Goal: Book appointment/travel/reservation

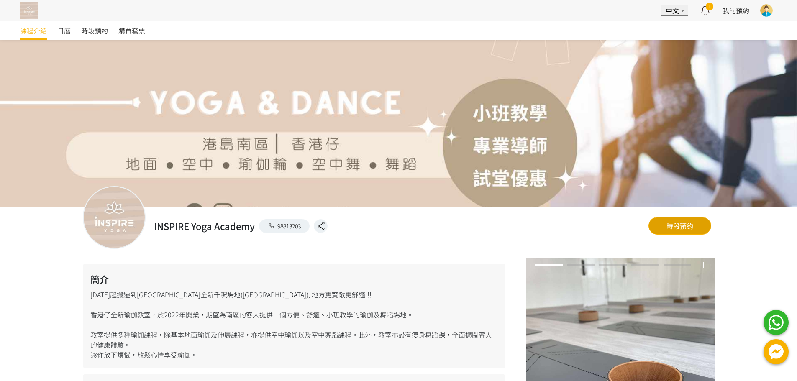
click at [674, 222] on link "時段預約" at bounding box center [680, 226] width 63 height 18
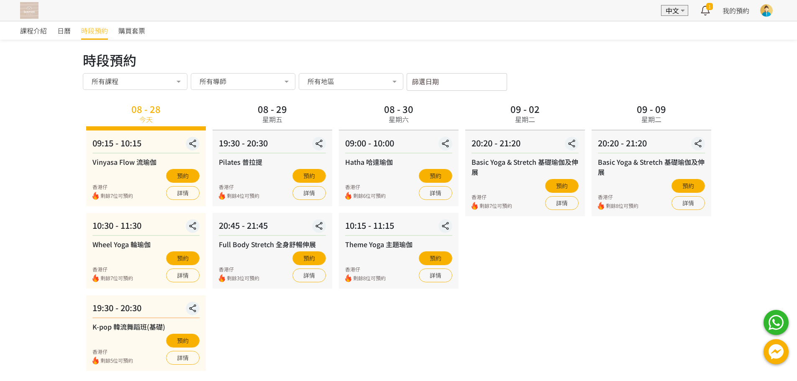
click at [433, 83] on div "篩選日期 [DATE] Sun Mon Tue Wed Thu Fri Sat 1 2 3 4 5 6 7 8 9 10 11 12 13 14 15 16 …" at bounding box center [457, 82] width 100 height 18
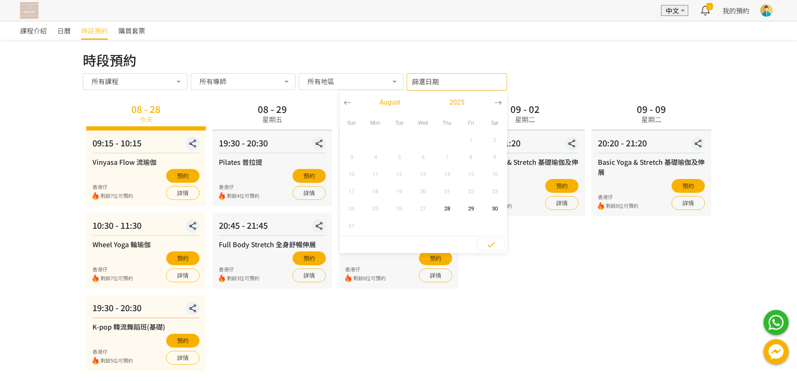
click at [498, 105] on icon "button" at bounding box center [498, 102] width 7 height 7
click at [400, 136] on span "2" at bounding box center [399, 140] width 19 height 8
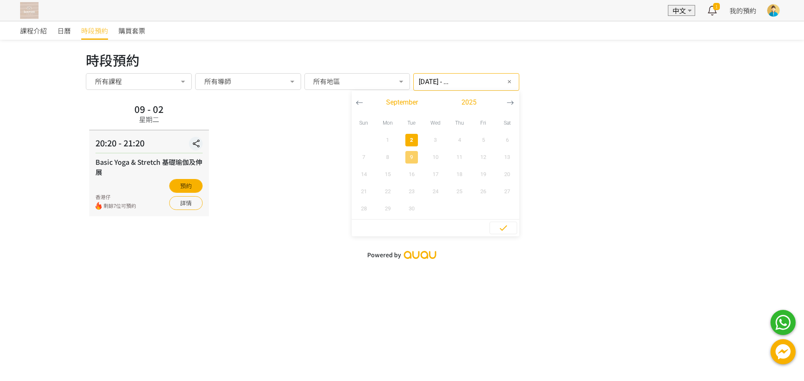
click at [403, 161] on span "9" at bounding box center [411, 157] width 19 height 8
type input "[DATE] - [DATE]"
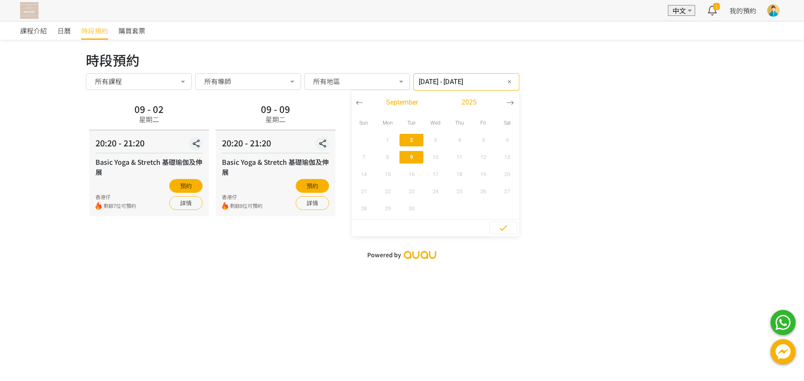
click at [460, 87] on input "[DATE] - [DATE]" at bounding box center [466, 82] width 106 height 18
click at [507, 81] on span "✕" at bounding box center [509, 82] width 5 height 8
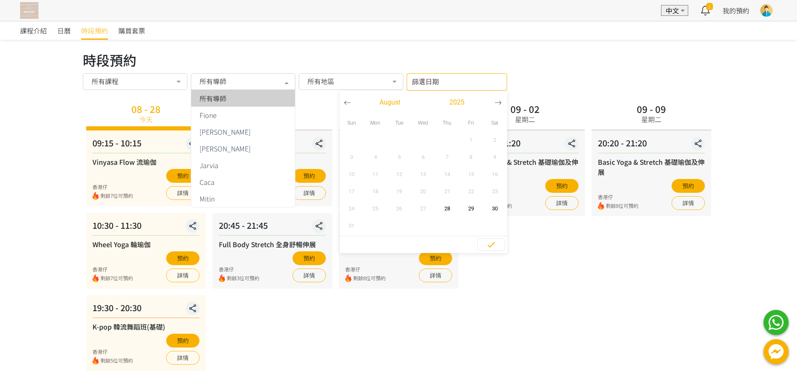
click at [234, 77] on div "所有導師" at bounding box center [242, 81] width 93 height 8
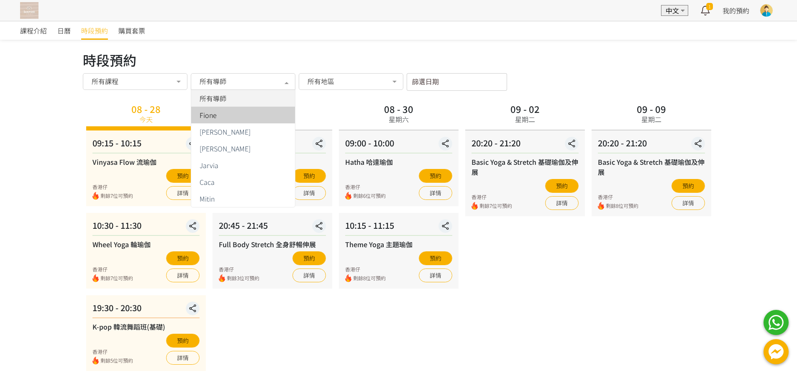
click at [214, 114] on span "Fione" at bounding box center [208, 115] width 17 height 7
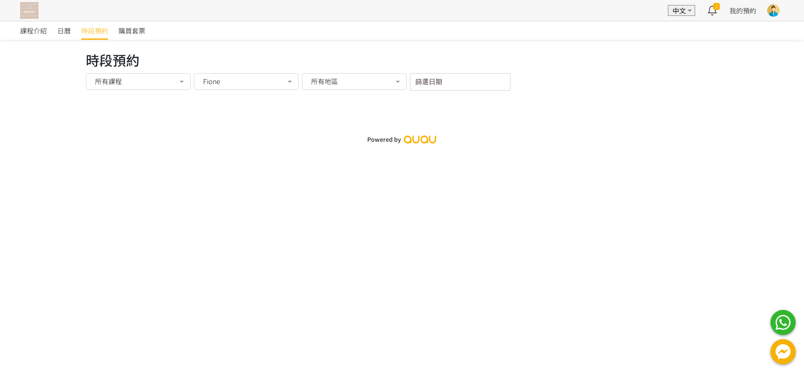
click at [429, 83] on label "篩選日期" at bounding box center [424, 80] width 18 height 7
click at [429, 83] on input "篩選日期" at bounding box center [460, 82] width 100 height 18
click at [500, 101] on icon "button" at bounding box center [501, 102] width 7 height 7
click at [603, 48] on div "課程介紹 日曆 時段預約 購買套票 時段預約 時段預約 所有課程 所有課程 Vinyasa Flow 流瑜伽 Wheel Yoga 輪瑜伽 K-pop 韓流舞…" at bounding box center [402, 84] width 804 height 127
